Goal: Task Accomplishment & Management: Complete application form

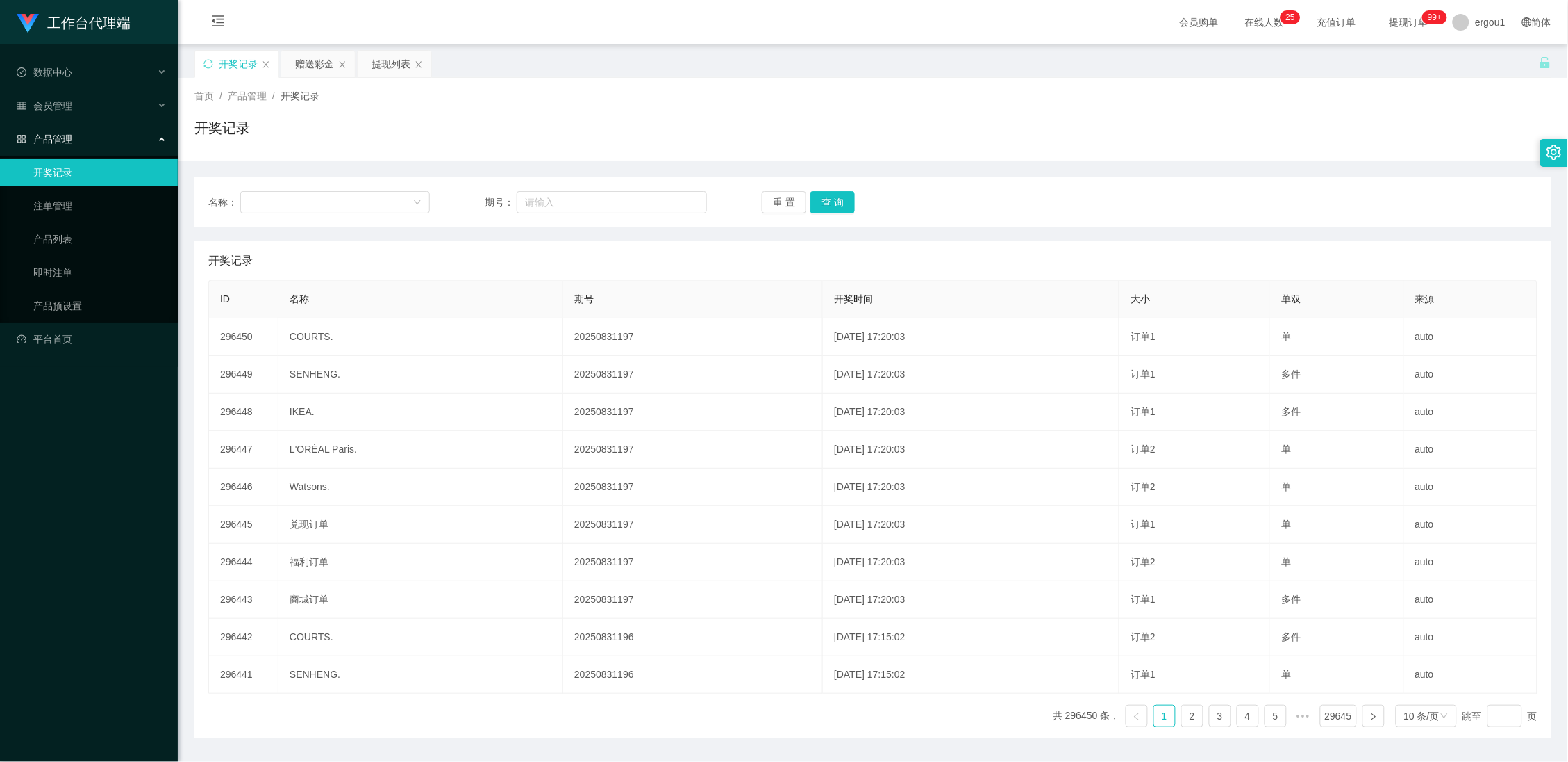
drag, startPoint x: 0, startPoint y: 0, endPoint x: 332, endPoint y: 172, distance: 373.9
click at [303, 62] on div "赠送彩金" at bounding box center [314, 63] width 39 height 26
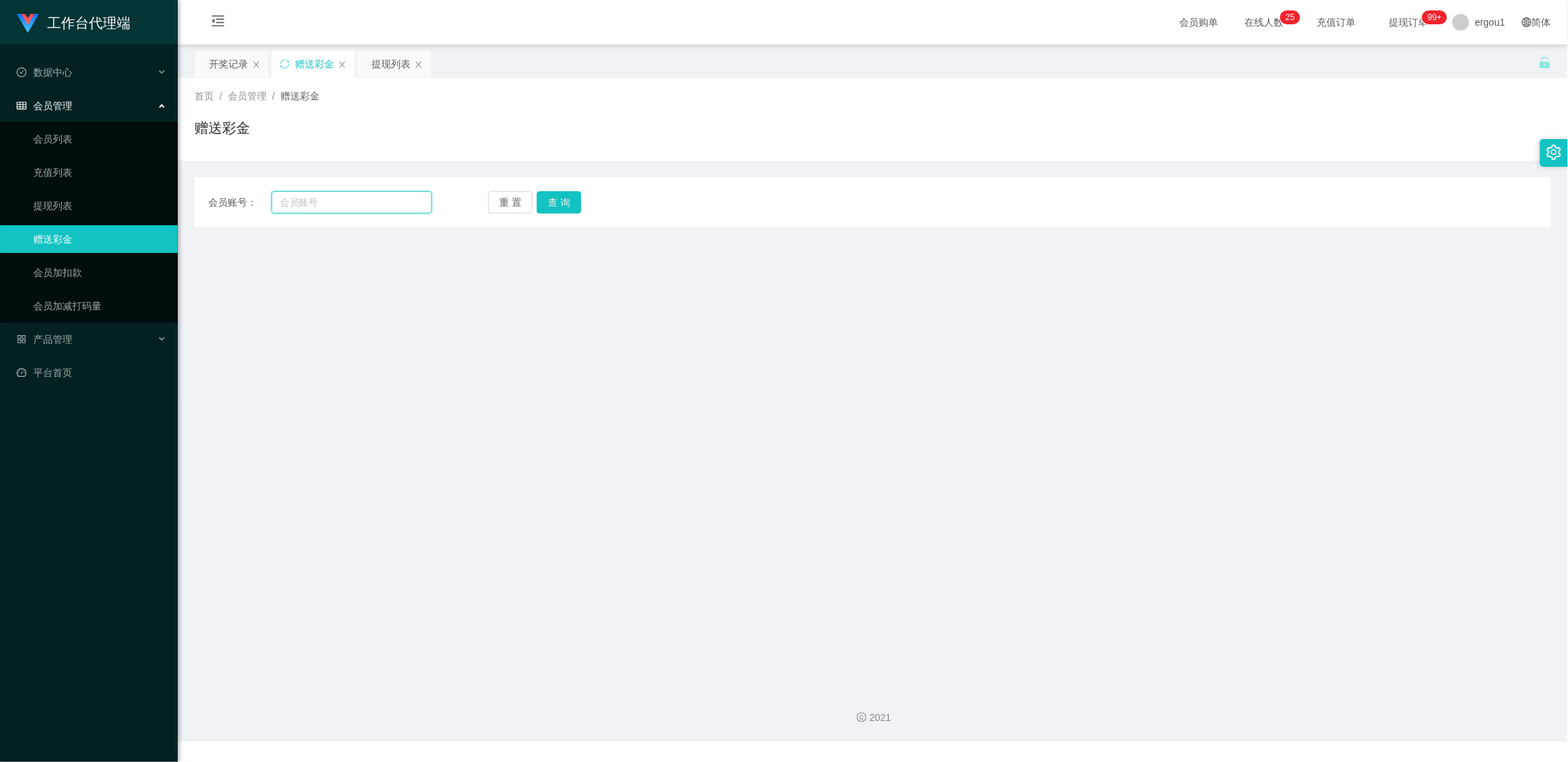
click at [289, 206] on input "text" at bounding box center [352, 201] width 161 height 22
paste input "sifat"
type input "sifat"
drag, startPoint x: 570, startPoint y: 197, endPoint x: 557, endPoint y: 210, distance: 18.4
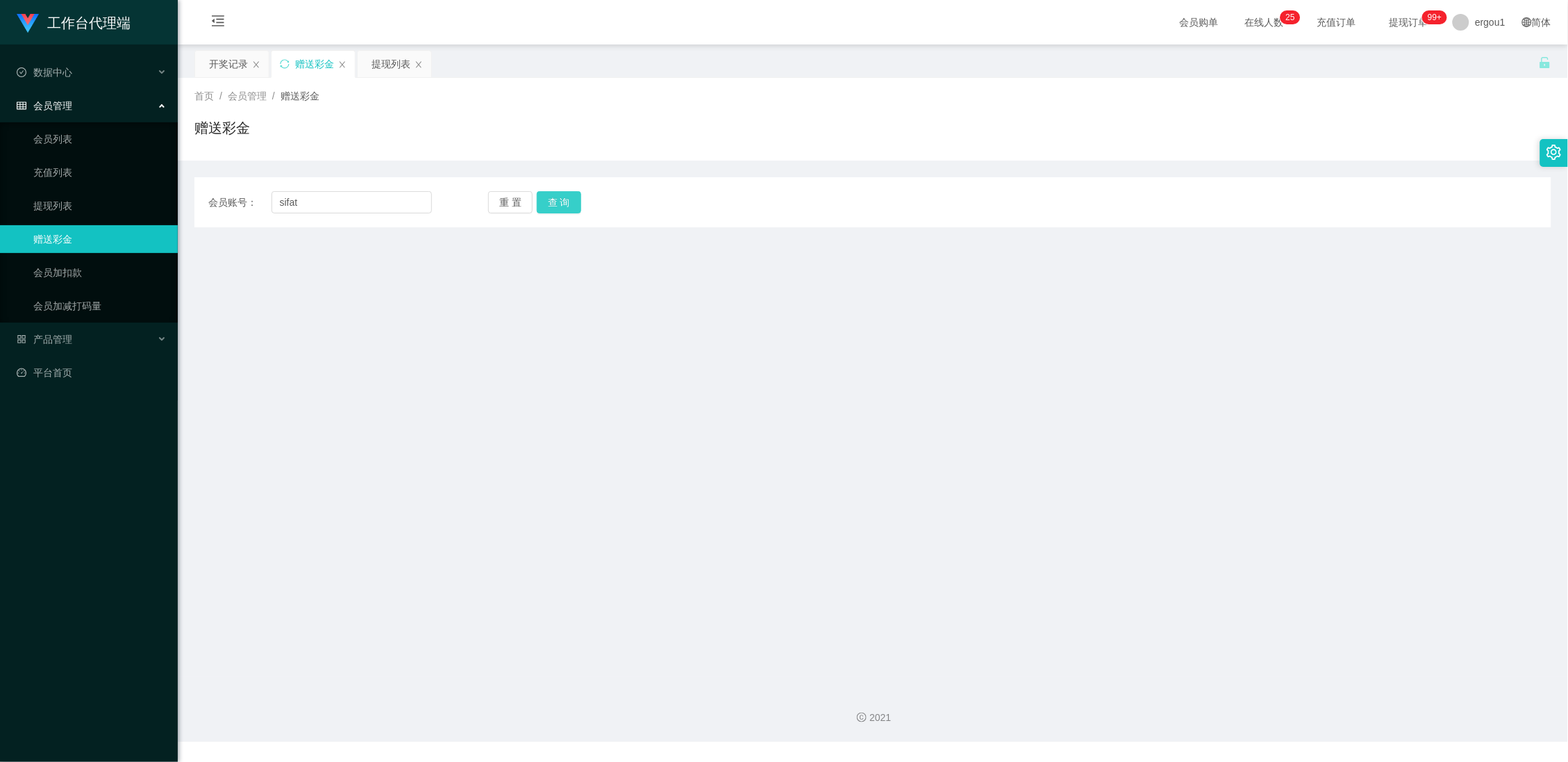
click at [571, 197] on button "查 询" at bounding box center [559, 201] width 45 height 22
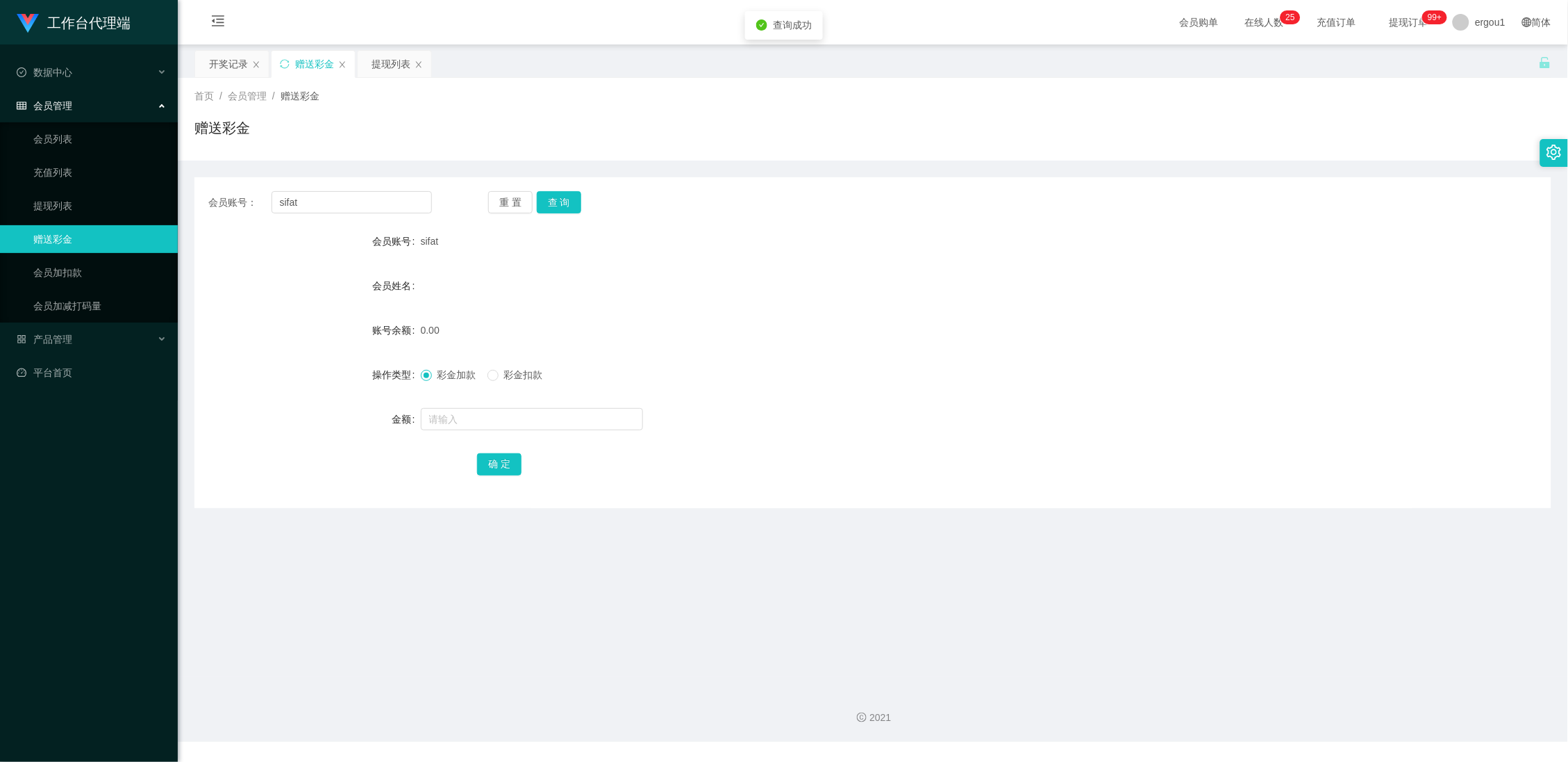
click at [455, 405] on form "会员账号 sifat 会员姓名 账号余额 0.00 操作类型 彩金加款 彩金扣款 金额 确 定" at bounding box center [873, 351] width 1357 height 250
drag, startPoint x: 454, startPoint y: 411, endPoint x: 463, endPoint y: 441, distance: 31.3
click at [454, 411] on input "text" at bounding box center [532, 418] width 222 height 22
type input "100"
click at [506, 467] on button "确 定" at bounding box center [499, 464] width 45 height 22
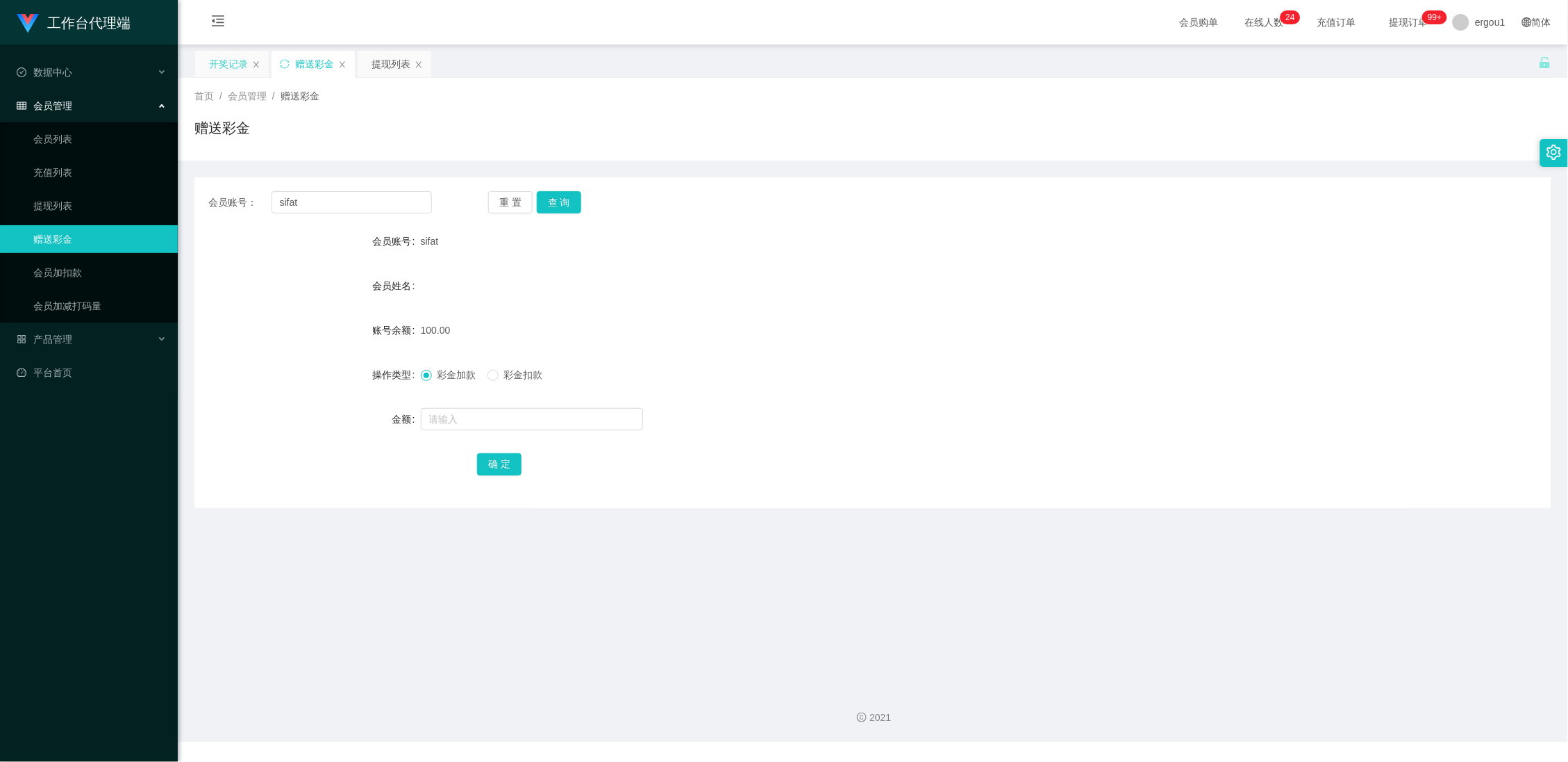
click at [218, 67] on div "开奖记录" at bounding box center [229, 63] width 39 height 26
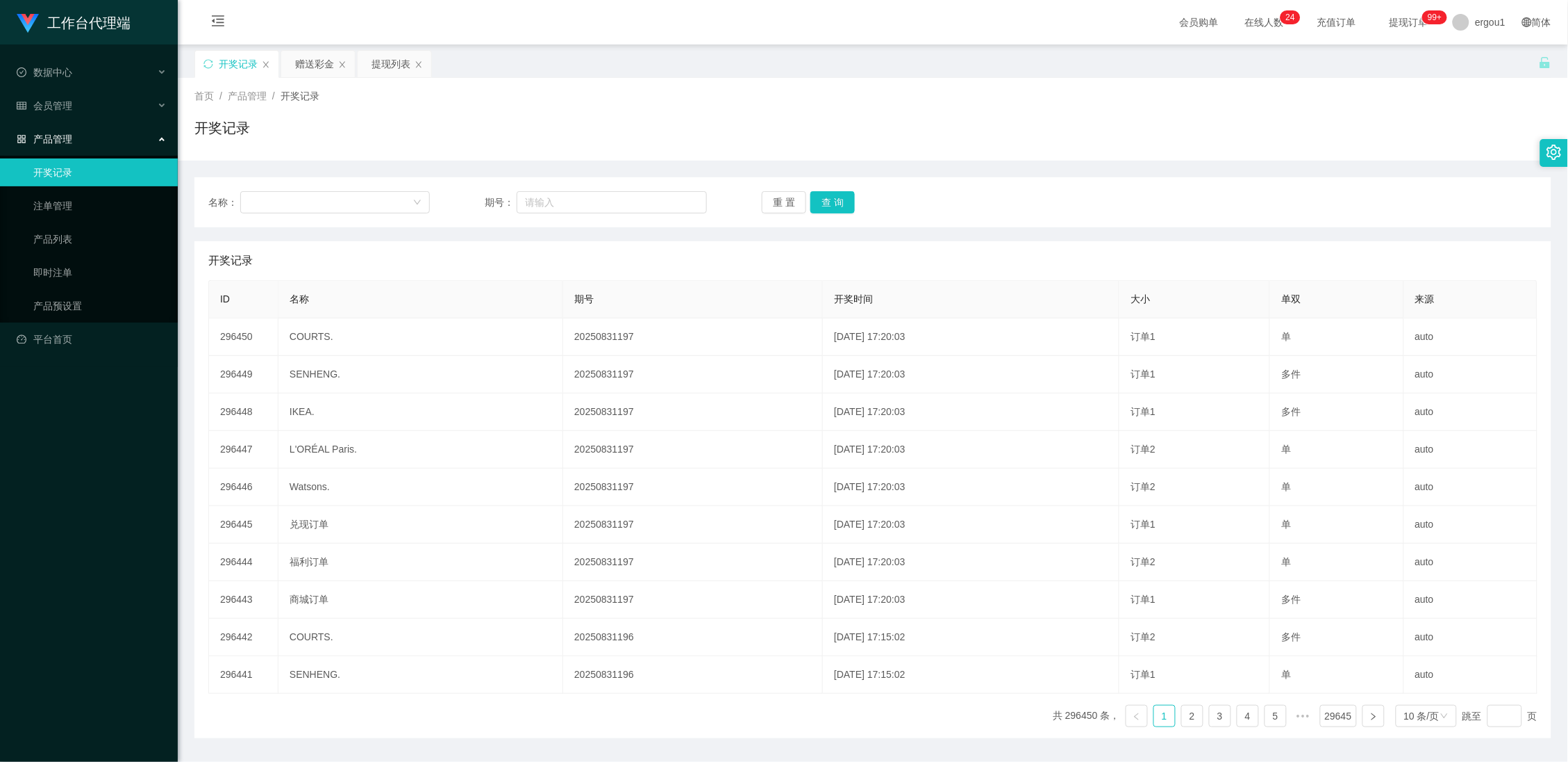
click at [278, 58] on div "开奖记录" at bounding box center [236, 63] width 85 height 28
click at [315, 58] on div "赠送彩金" at bounding box center [314, 63] width 39 height 26
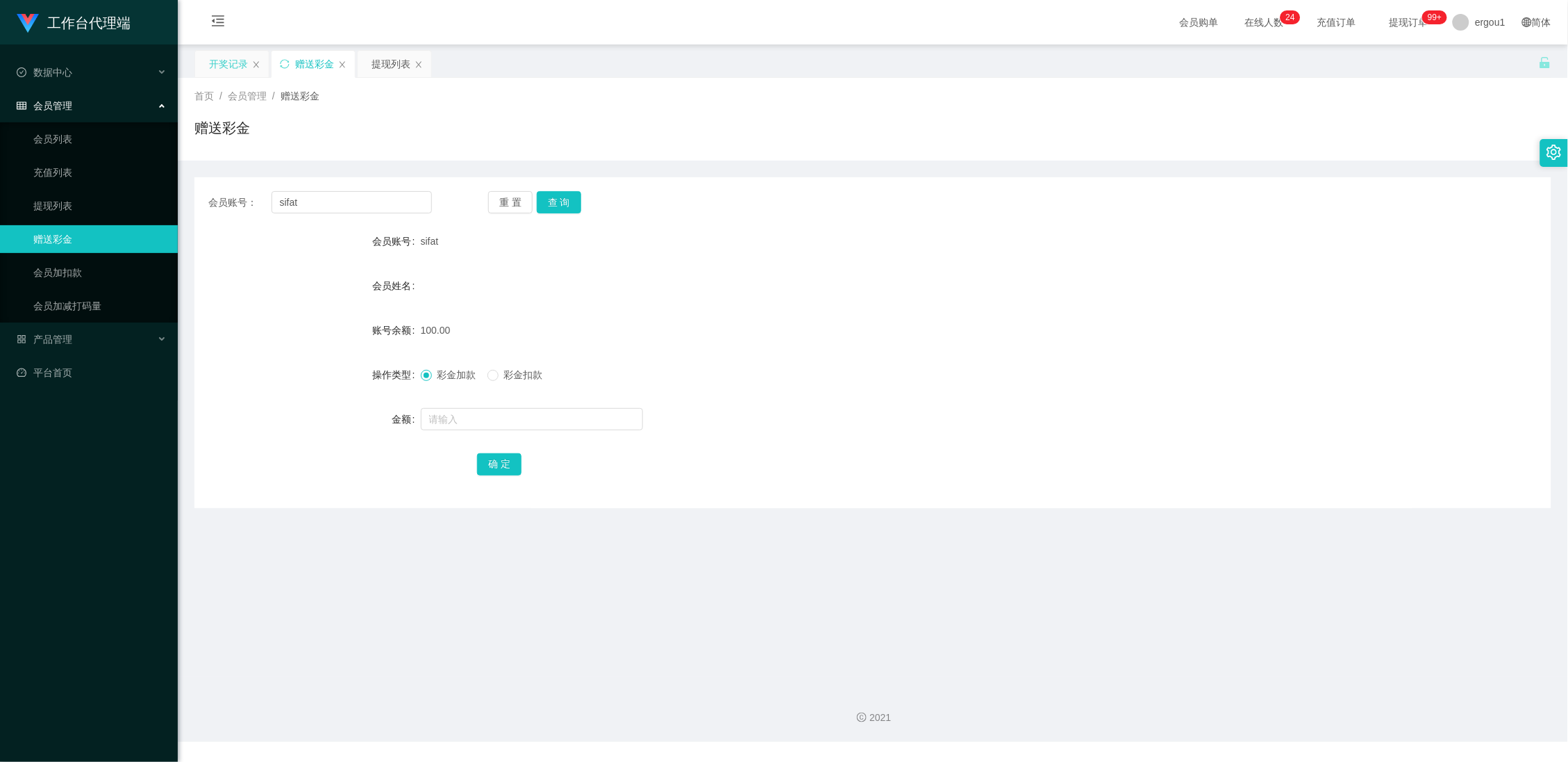
click at [235, 65] on div "开奖记录" at bounding box center [229, 63] width 39 height 26
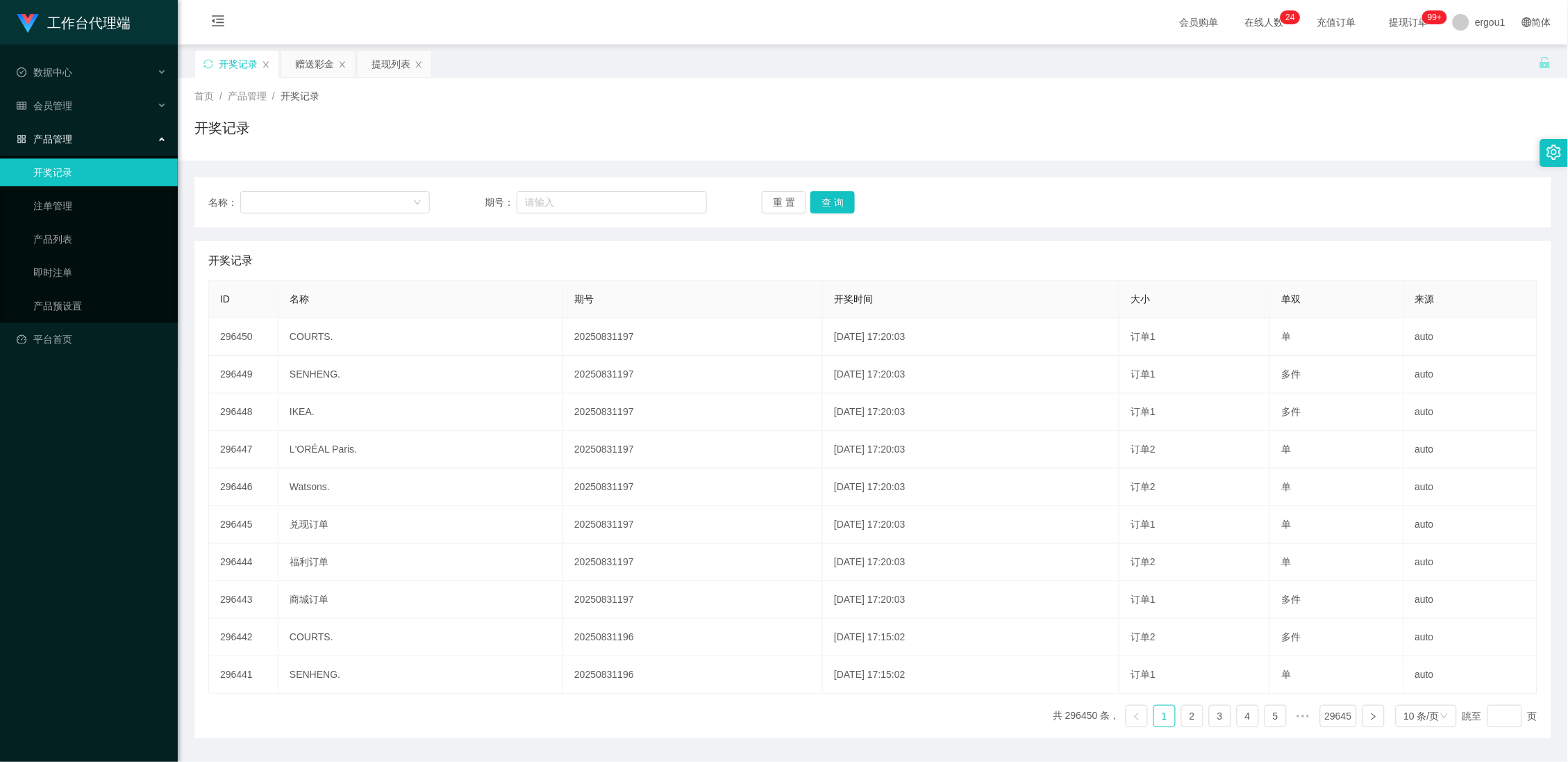
click at [211, 56] on div "开奖记录" at bounding box center [237, 63] width 84 height 26
click at [200, 64] on div "开奖记录" at bounding box center [237, 63] width 84 height 26
click at [207, 64] on icon "图标: sync" at bounding box center [208, 64] width 10 height 10
click at [816, 204] on button "查 询" at bounding box center [833, 201] width 45 height 22
click at [332, 76] on div "赠送彩金" at bounding box center [314, 63] width 39 height 26
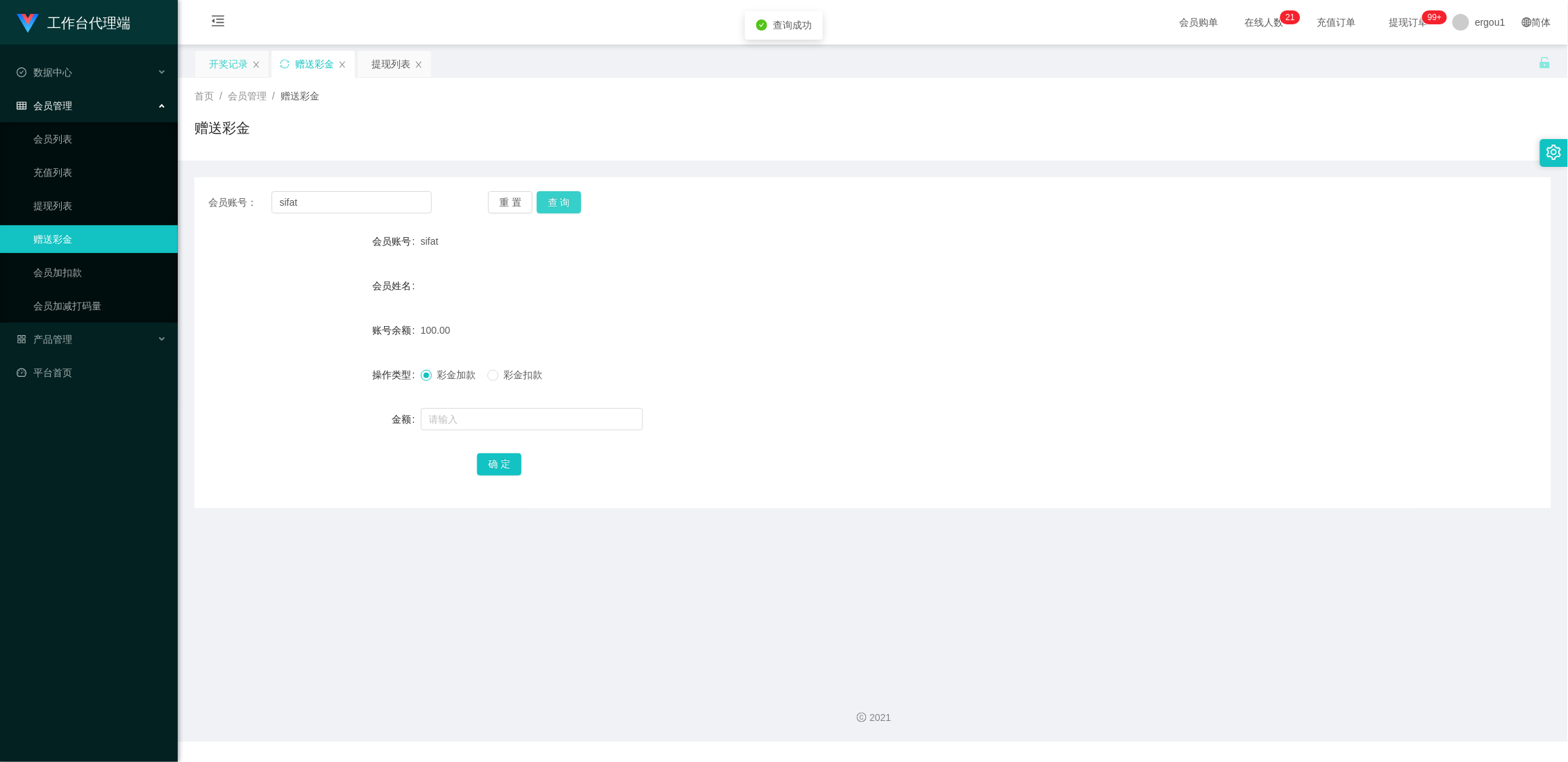
click at [560, 207] on button "查 询" at bounding box center [559, 201] width 45 height 22
click at [578, 210] on button "查 询" at bounding box center [559, 201] width 45 height 22
click at [557, 201] on button "查 询" at bounding box center [559, 201] width 45 height 22
click at [234, 67] on div "开奖记录" at bounding box center [229, 63] width 39 height 26
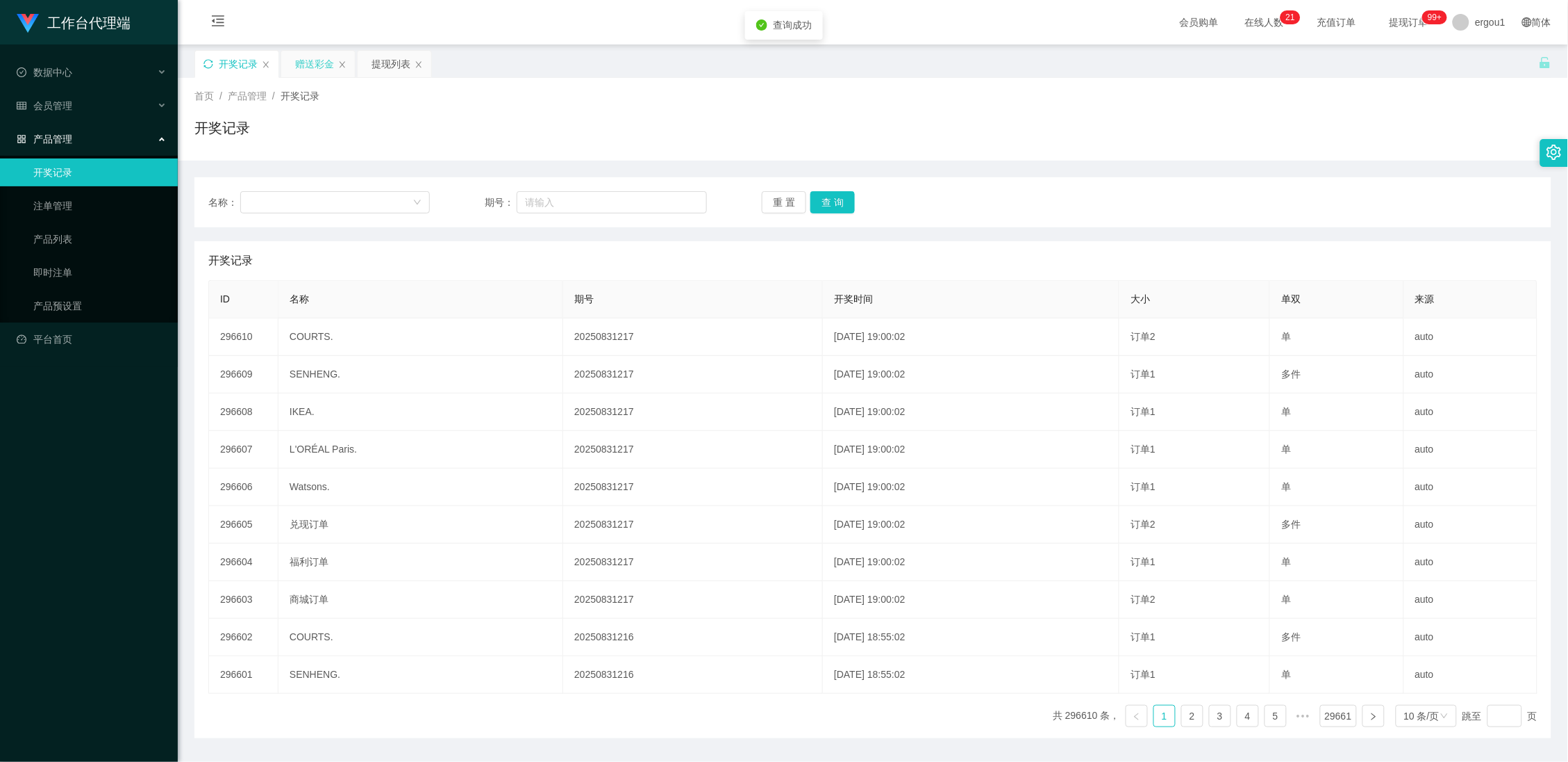
click at [303, 54] on div "赠送彩金" at bounding box center [314, 63] width 39 height 26
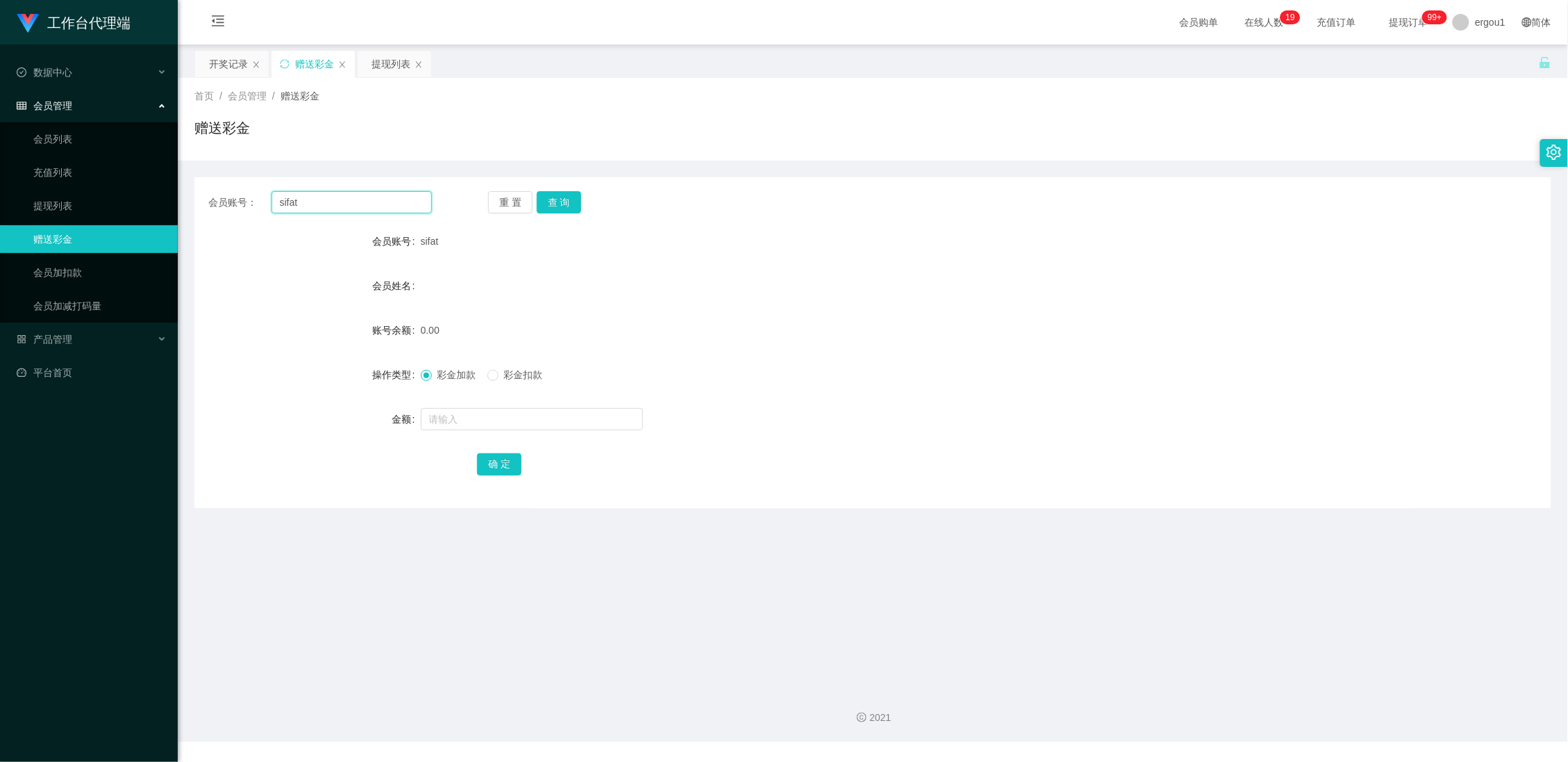
click at [320, 209] on input "sifat" at bounding box center [352, 201] width 161 height 22
click at [439, 417] on input "text" at bounding box center [532, 418] width 222 height 22
type input "150"
drag, startPoint x: 489, startPoint y: 462, endPoint x: 519, endPoint y: 405, distance: 64.4
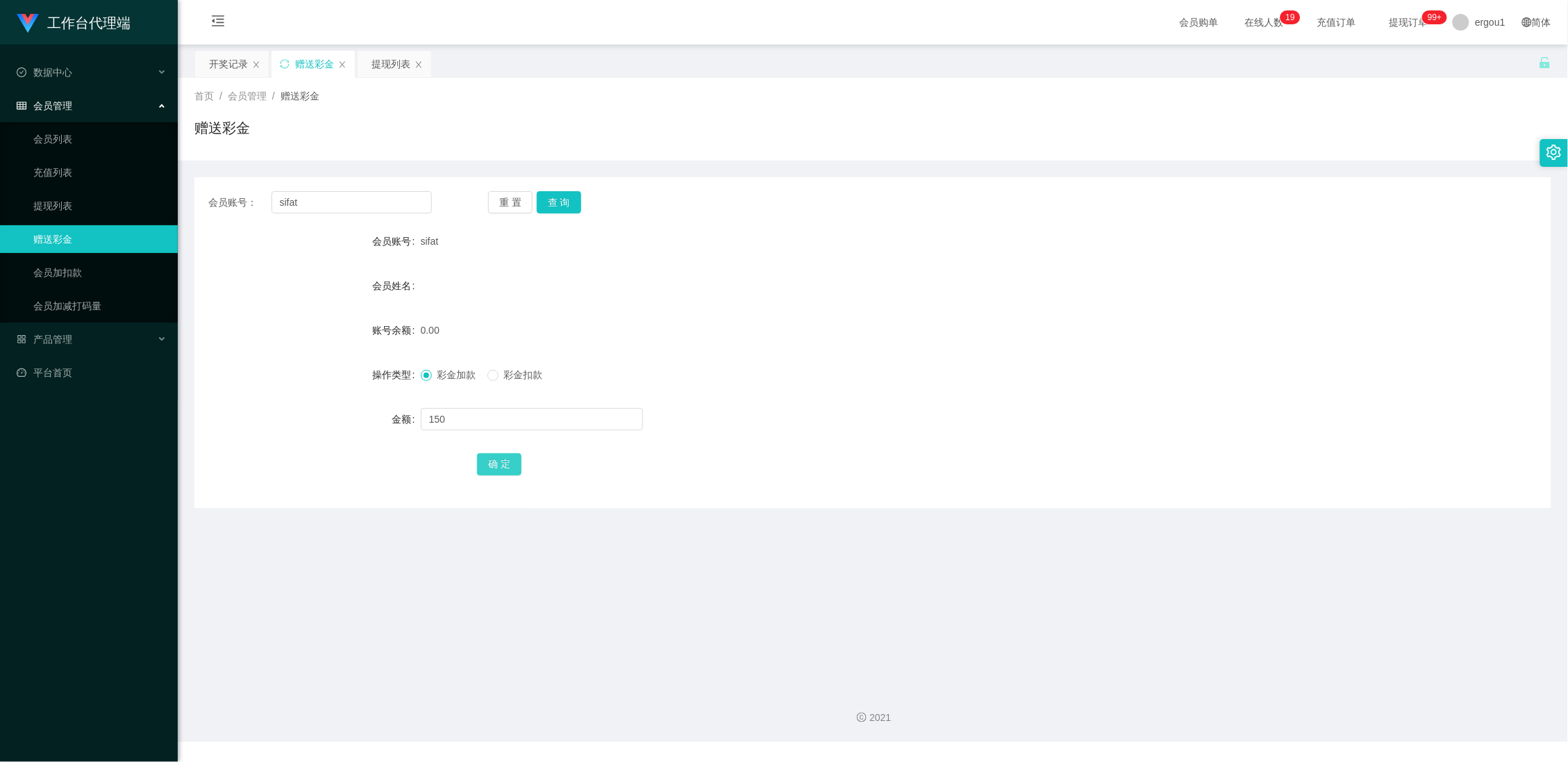
click at [491, 462] on button "确 定" at bounding box center [499, 464] width 45 height 22
click at [554, 194] on button "查 询" at bounding box center [559, 201] width 45 height 22
click at [572, 209] on button "查 询" at bounding box center [559, 201] width 45 height 22
click at [561, 209] on button "查 询" at bounding box center [559, 201] width 45 height 22
click at [395, 75] on div "提现列表" at bounding box center [391, 63] width 39 height 26
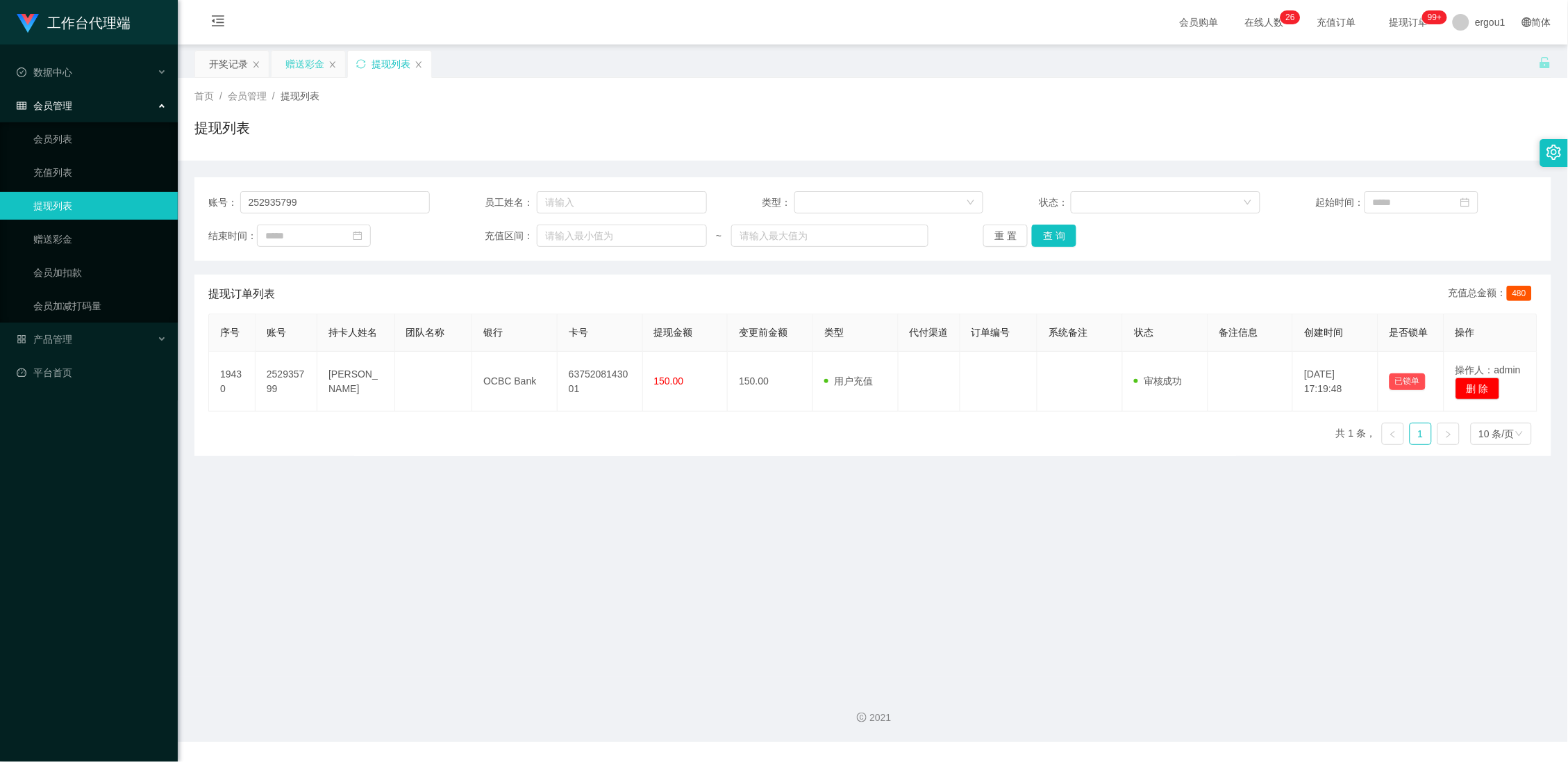
click at [298, 64] on div "赠送彩金" at bounding box center [304, 63] width 39 height 26
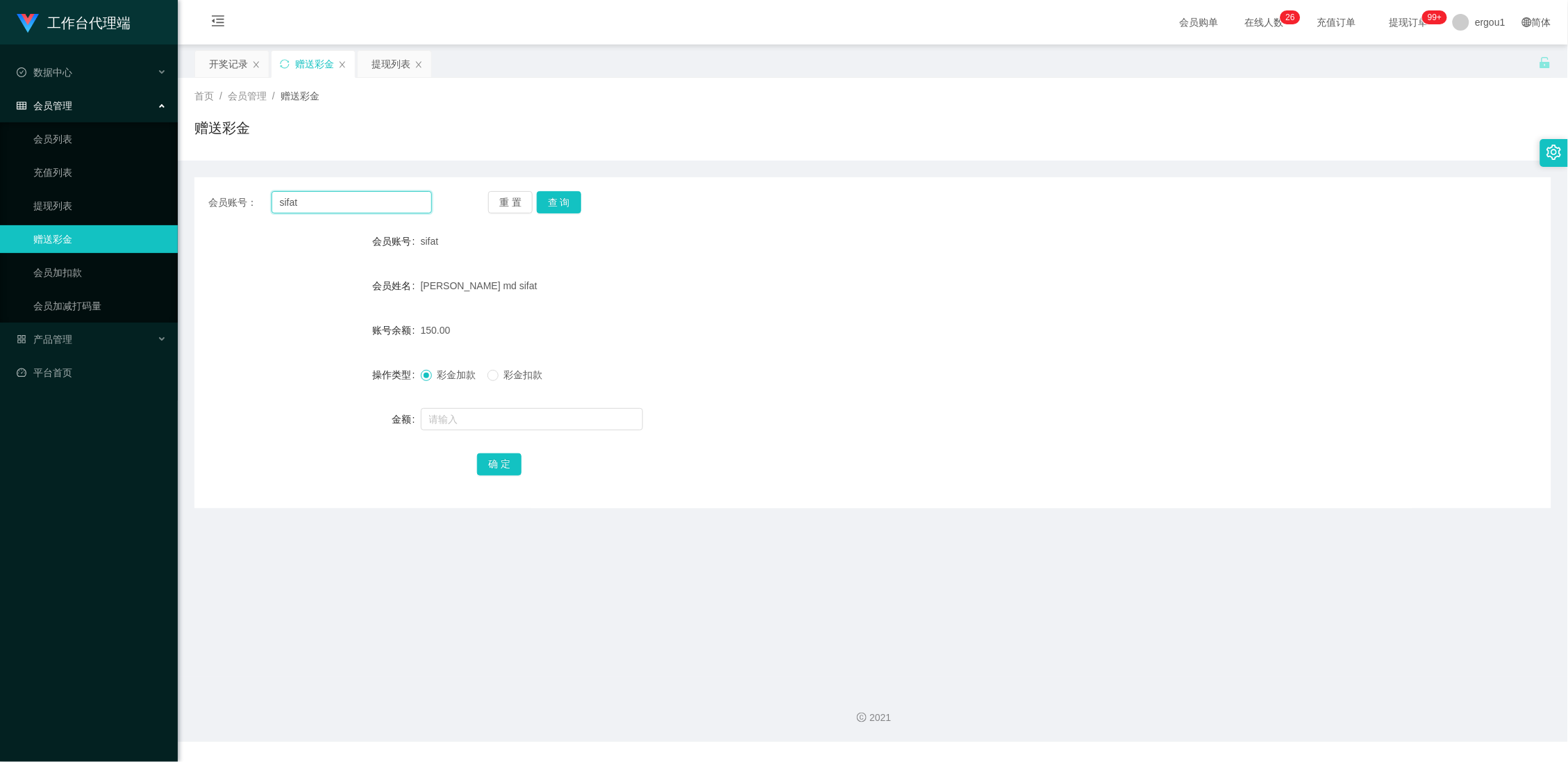
click at [303, 204] on input "sifat" at bounding box center [352, 201] width 161 height 22
click at [388, 67] on div "提现列表" at bounding box center [391, 63] width 39 height 26
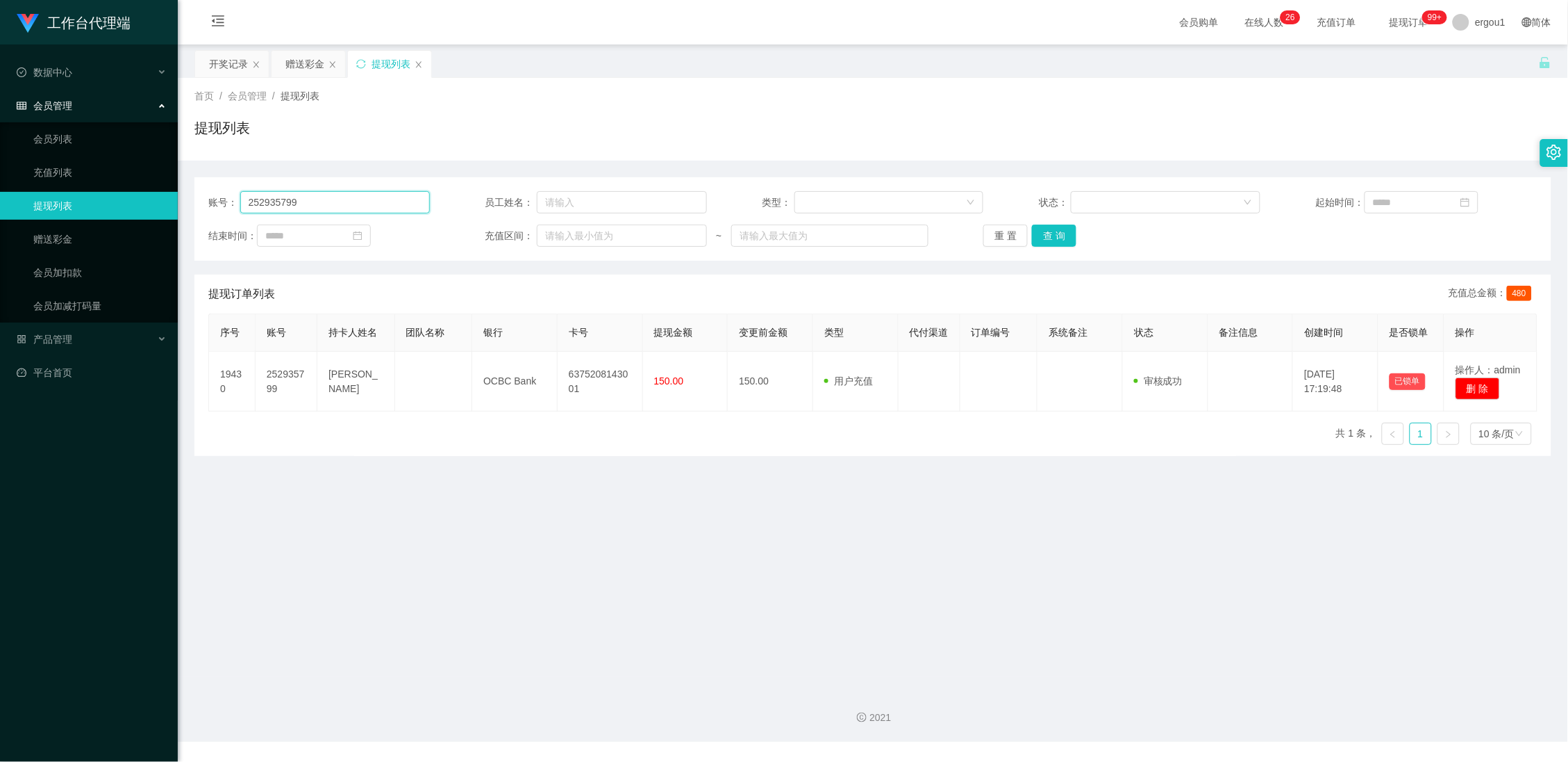
click at [351, 200] on input "252935799" at bounding box center [335, 201] width 190 height 22
drag, startPoint x: 351, startPoint y: 200, endPoint x: 392, endPoint y: 191, distance: 42.0
click at [352, 200] on input "252935799" at bounding box center [335, 201] width 190 height 22
paste input "sifat"
type input "sifat"
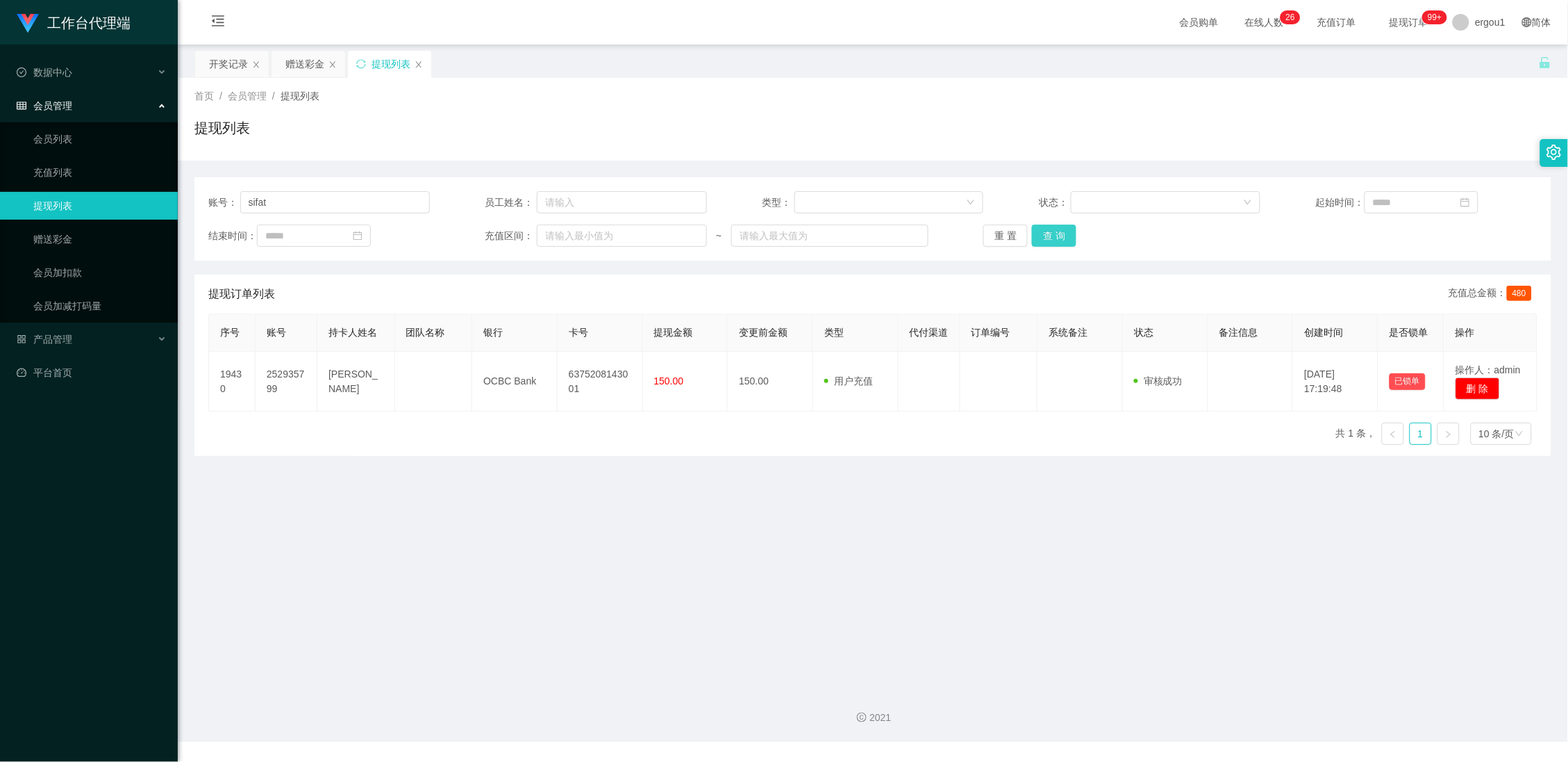
click at [1062, 228] on button "查 询" at bounding box center [1054, 236] width 45 height 22
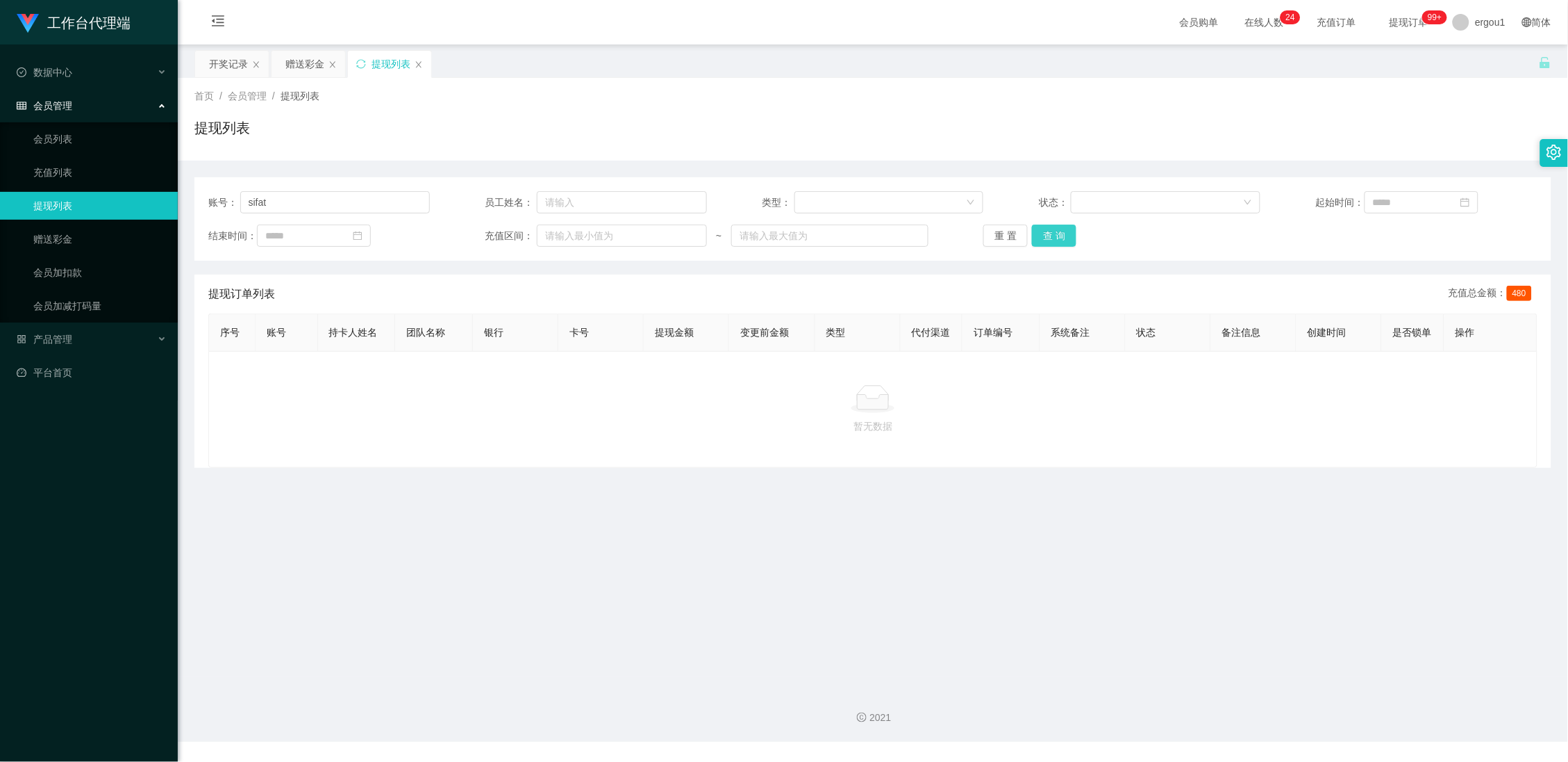
click at [1052, 236] on button "查 询" at bounding box center [1054, 236] width 45 height 22
click at [209, 64] on div "开奖记录" at bounding box center [229, 63] width 39 height 26
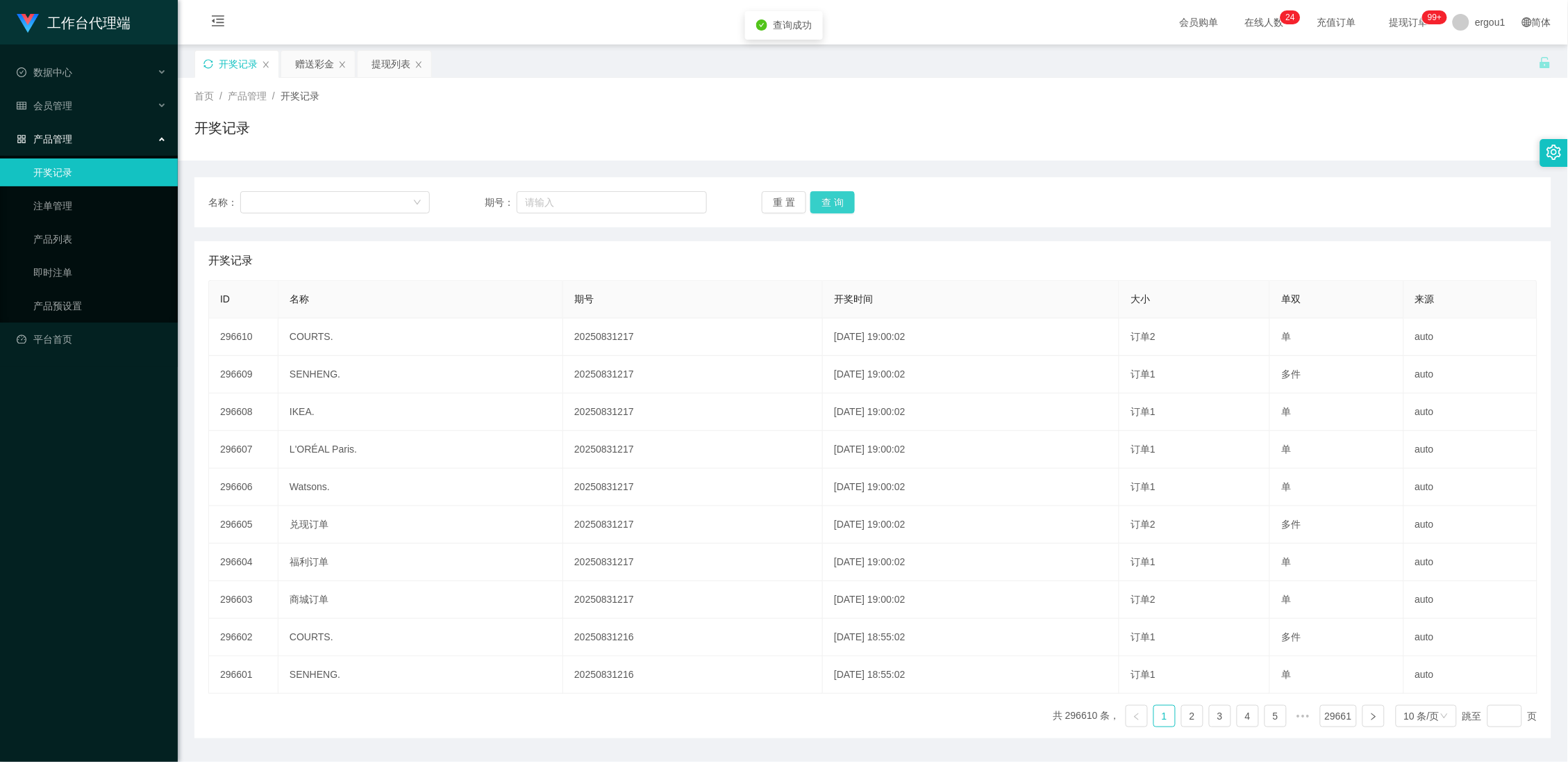
click at [838, 196] on button "查 询" at bounding box center [833, 201] width 45 height 22
click at [303, 62] on div "赠送彩金" at bounding box center [314, 63] width 39 height 26
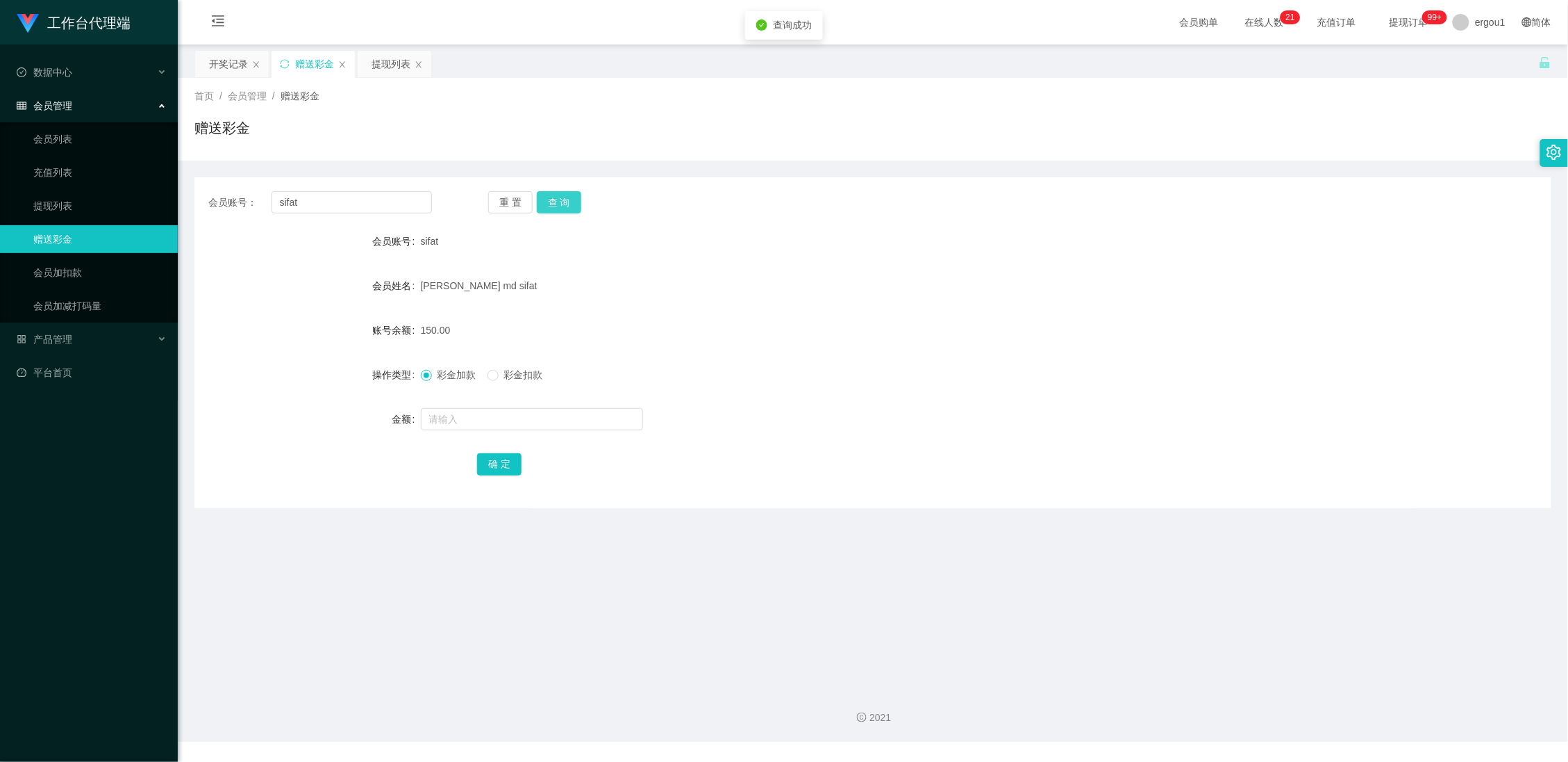
click at [567, 202] on button "查 询" at bounding box center [559, 201] width 45 height 22
click at [549, 191] on button "查 询" at bounding box center [559, 201] width 45 height 22
click at [659, 235] on div "sifat" at bounding box center [817, 240] width 792 height 28
click at [556, 200] on button "查 询" at bounding box center [559, 201] width 45 height 22
